Goal: Task Accomplishment & Management: Use online tool/utility

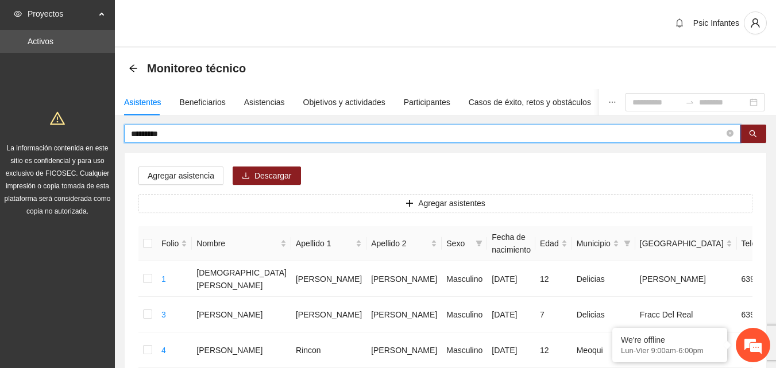
drag, startPoint x: 182, startPoint y: 134, endPoint x: 101, endPoint y: 131, distance: 81.0
type input "*"
type input "*****"
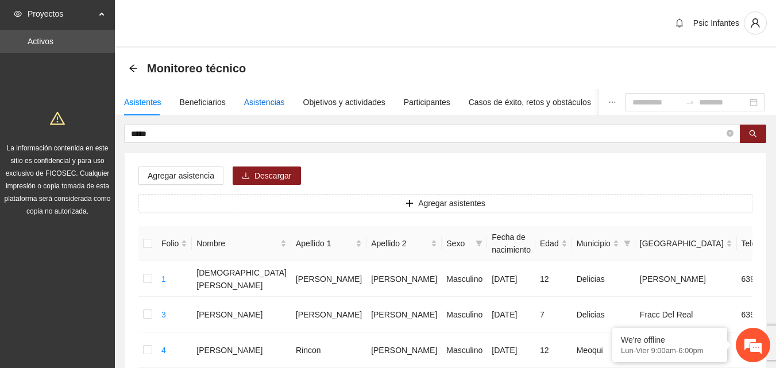
click at [261, 106] on div "Asistencias" at bounding box center [264, 102] width 41 height 13
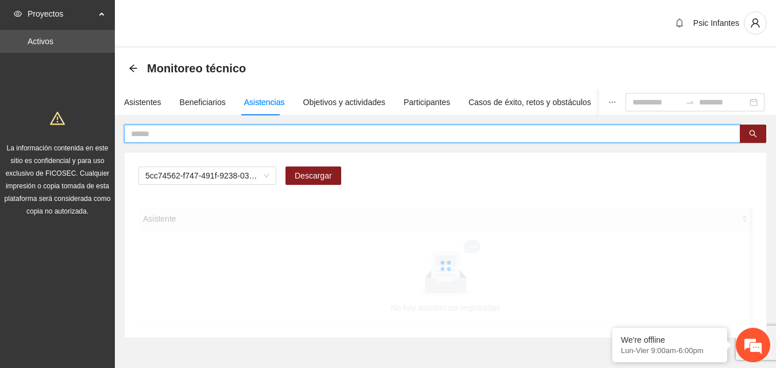
click at [195, 133] on input "text" at bounding box center [427, 133] width 593 height 13
type input "*****"
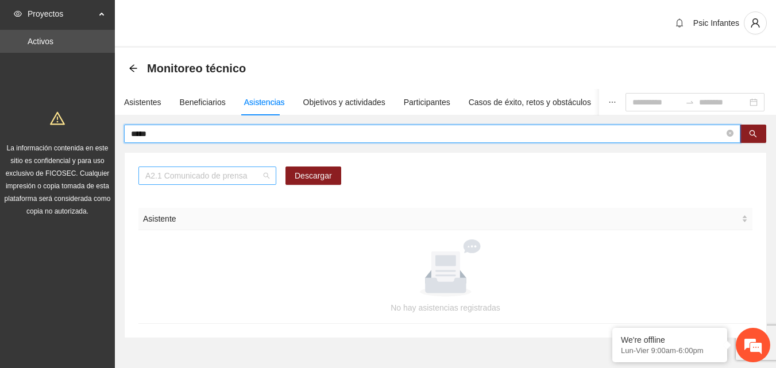
click at [262, 178] on span "A2.1 Comunicado de prensa" at bounding box center [207, 175] width 124 height 17
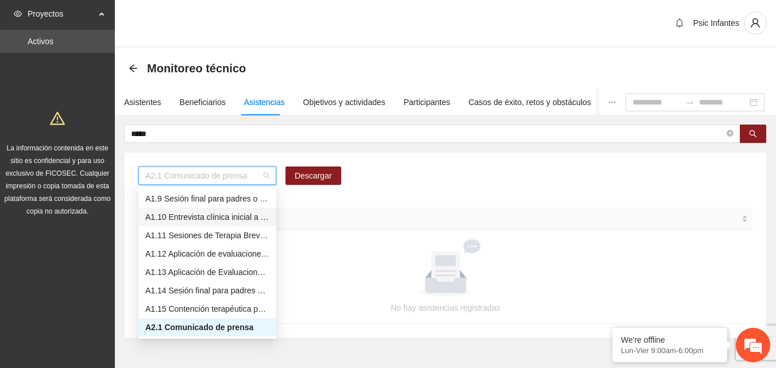
scroll to position [90, 0]
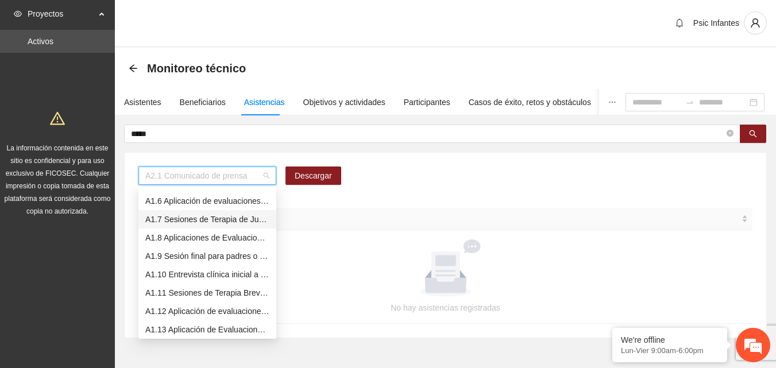
click at [214, 217] on div "A1.7 Sesiones de Terapia de Juego para niños y niñas" at bounding box center [207, 219] width 124 height 13
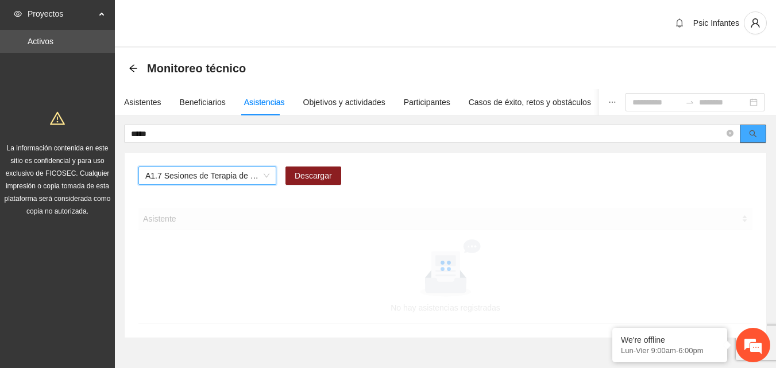
click at [766, 128] on button "button" at bounding box center [753, 134] width 26 height 18
click at [760, 132] on button "button" at bounding box center [753, 134] width 26 height 18
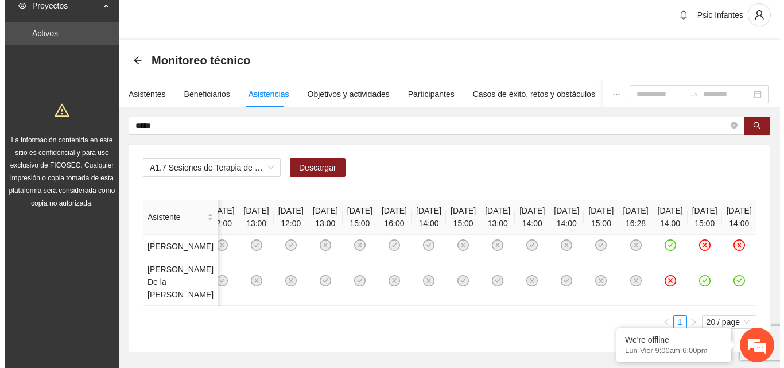
scroll to position [0, 0]
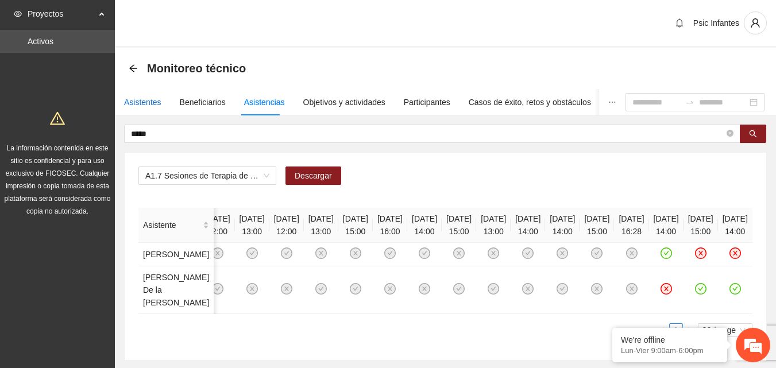
click at [141, 103] on div "Asistentes" at bounding box center [142, 102] width 37 height 13
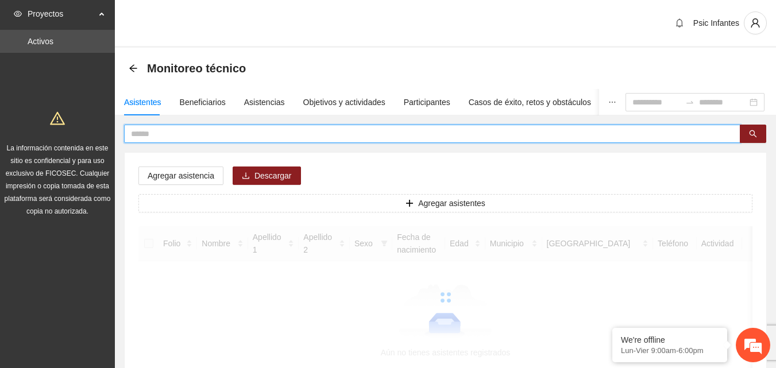
click at [191, 139] on input "text" at bounding box center [427, 133] width 593 height 13
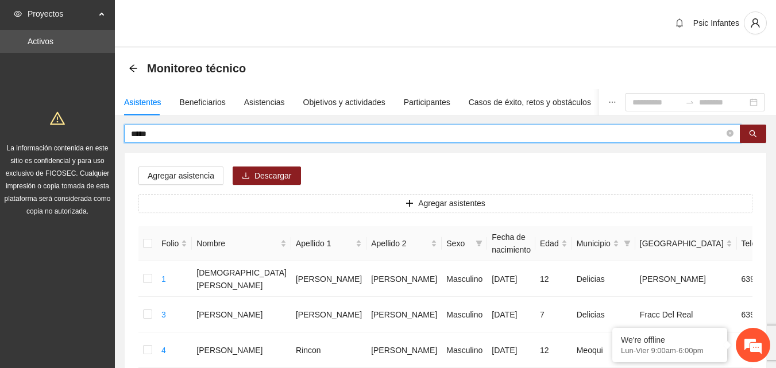
type input "*****"
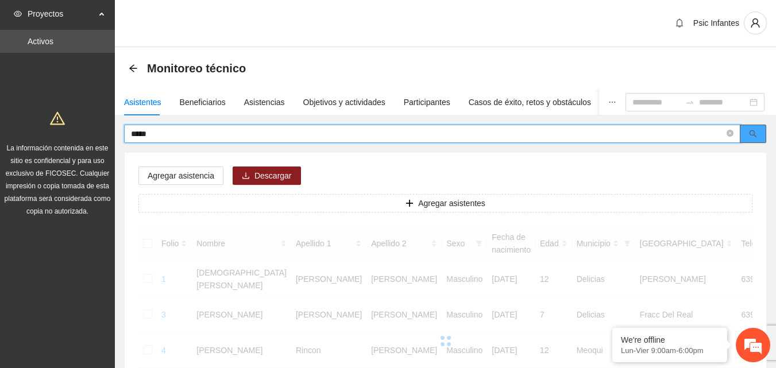
click at [755, 136] on icon "search" at bounding box center [752, 133] width 7 height 7
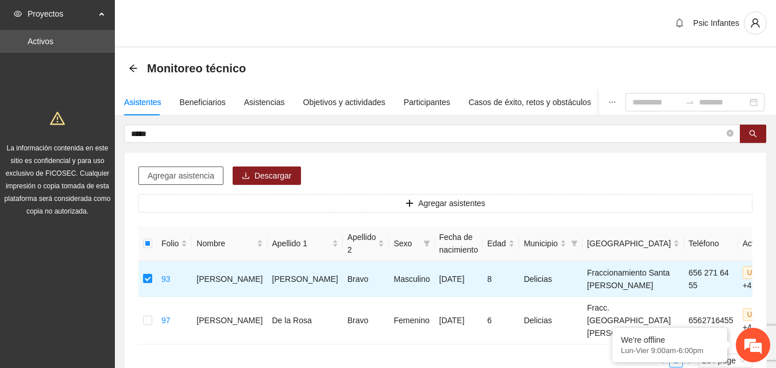
click at [194, 181] on span "Agregar asistencia" at bounding box center [181, 175] width 67 height 13
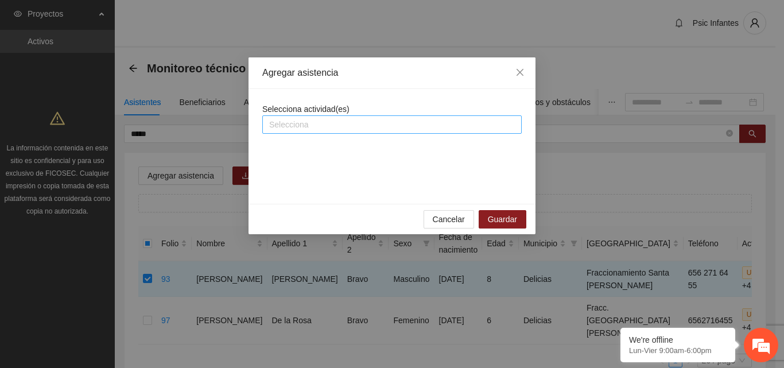
click at [375, 129] on div at bounding box center [392, 125] width 254 height 14
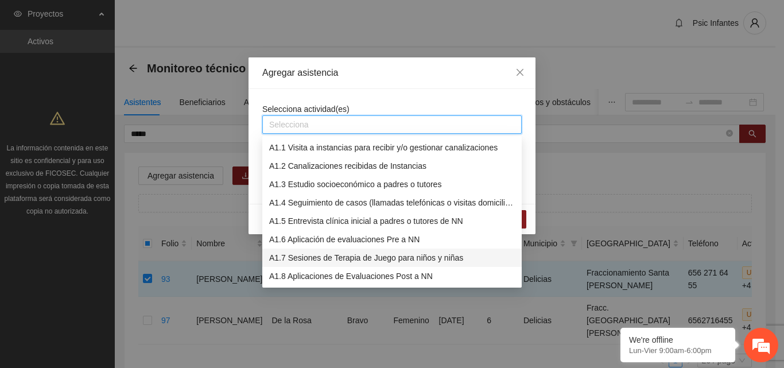
click at [293, 253] on div "A1.7 Sesiones de Terapia de Juego para niños y niñas" at bounding box center [392, 258] width 246 height 13
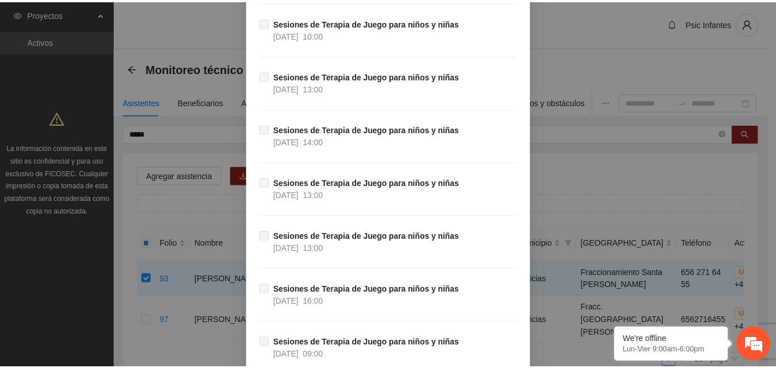
scroll to position [3511, 0]
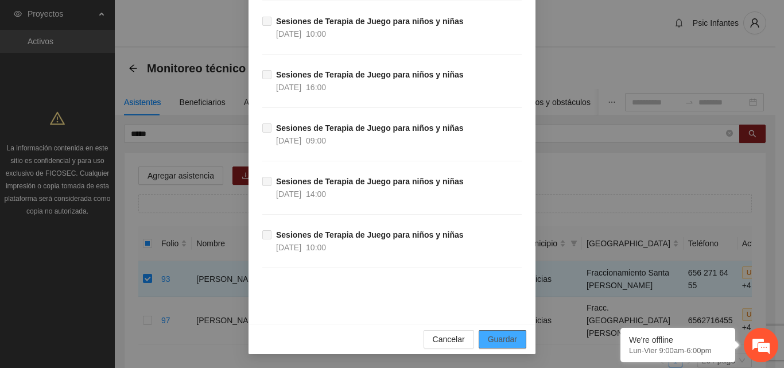
click at [503, 336] on span "Guardar" at bounding box center [502, 339] width 29 height 13
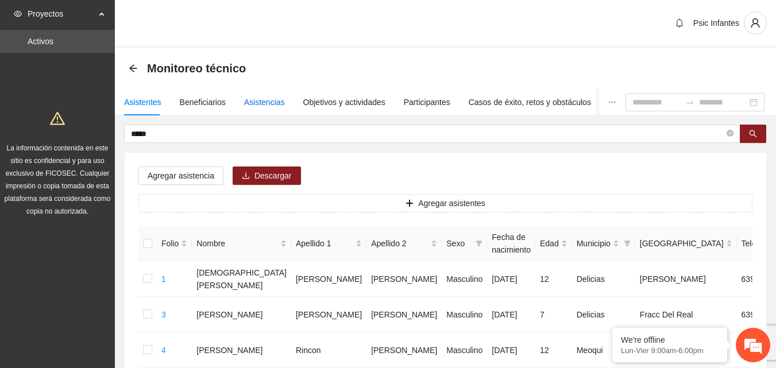
click at [260, 105] on div "Asistencias" at bounding box center [264, 102] width 41 height 13
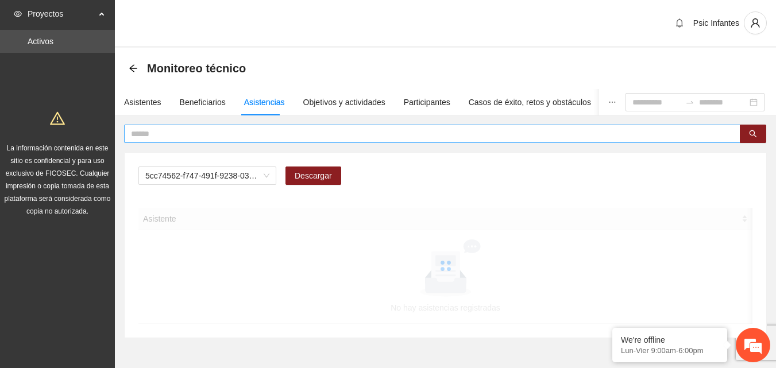
click at [232, 132] on input "text" at bounding box center [427, 133] width 593 height 13
click at [256, 176] on span "A2.1 Comunicado de prensa" at bounding box center [207, 175] width 124 height 17
type input "*****"
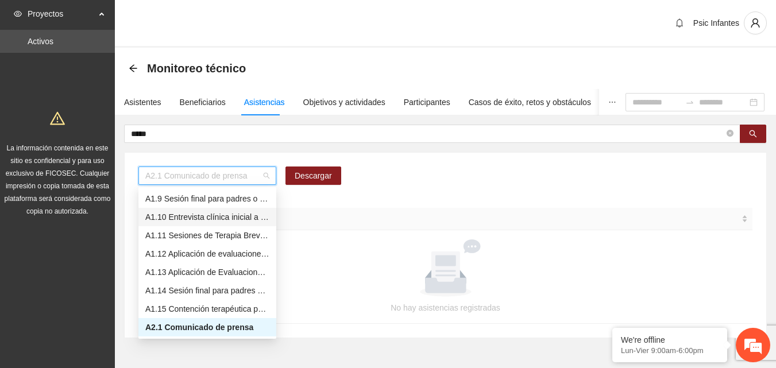
scroll to position [90, 0]
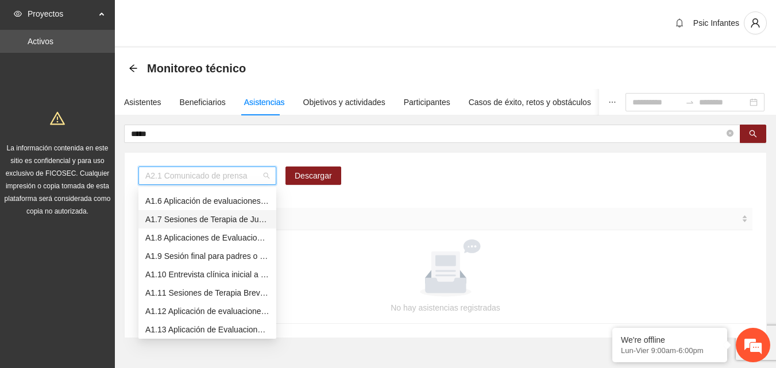
click at [249, 218] on div "A1.7 Sesiones de Terapia de Juego para niños y niñas" at bounding box center [207, 219] width 124 height 13
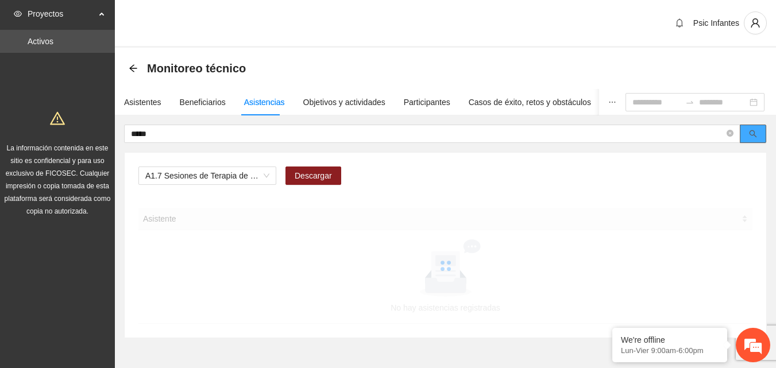
click at [753, 137] on icon "search" at bounding box center [753, 134] width 8 height 8
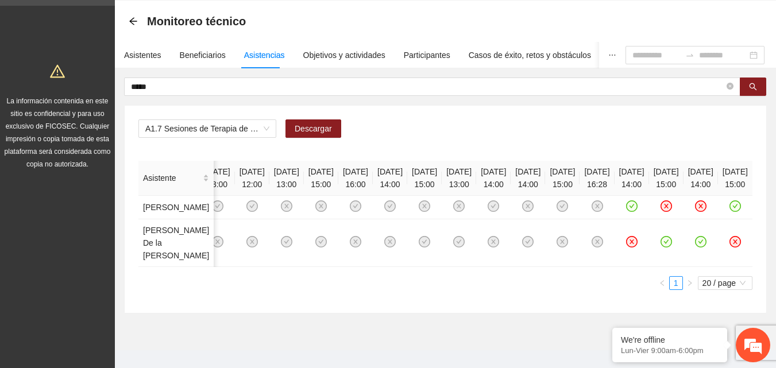
scroll to position [55, 0]
